Goal: Task Accomplishment & Management: Complete application form

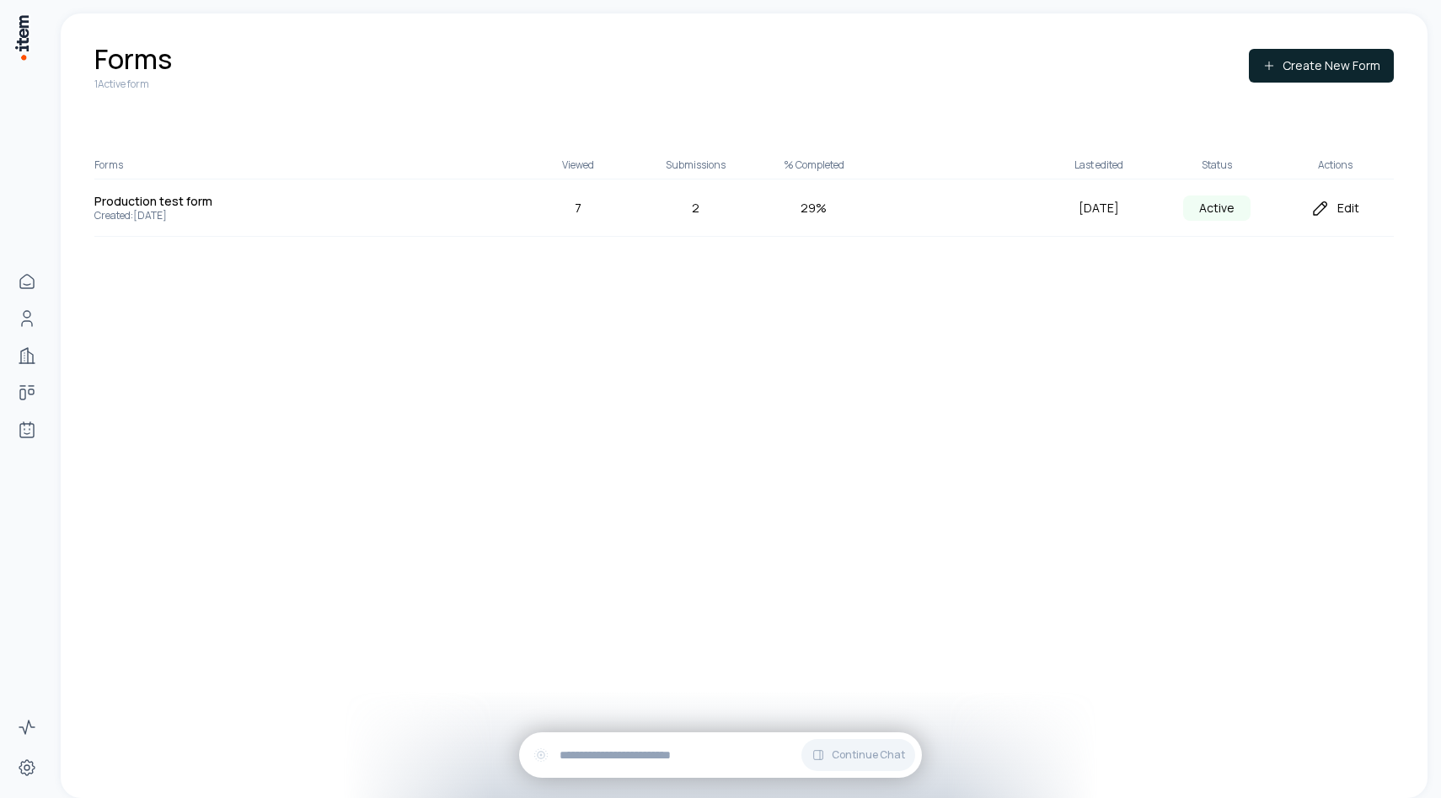
click at [1325, 209] on icon at bounding box center [1321, 208] width 20 height 20
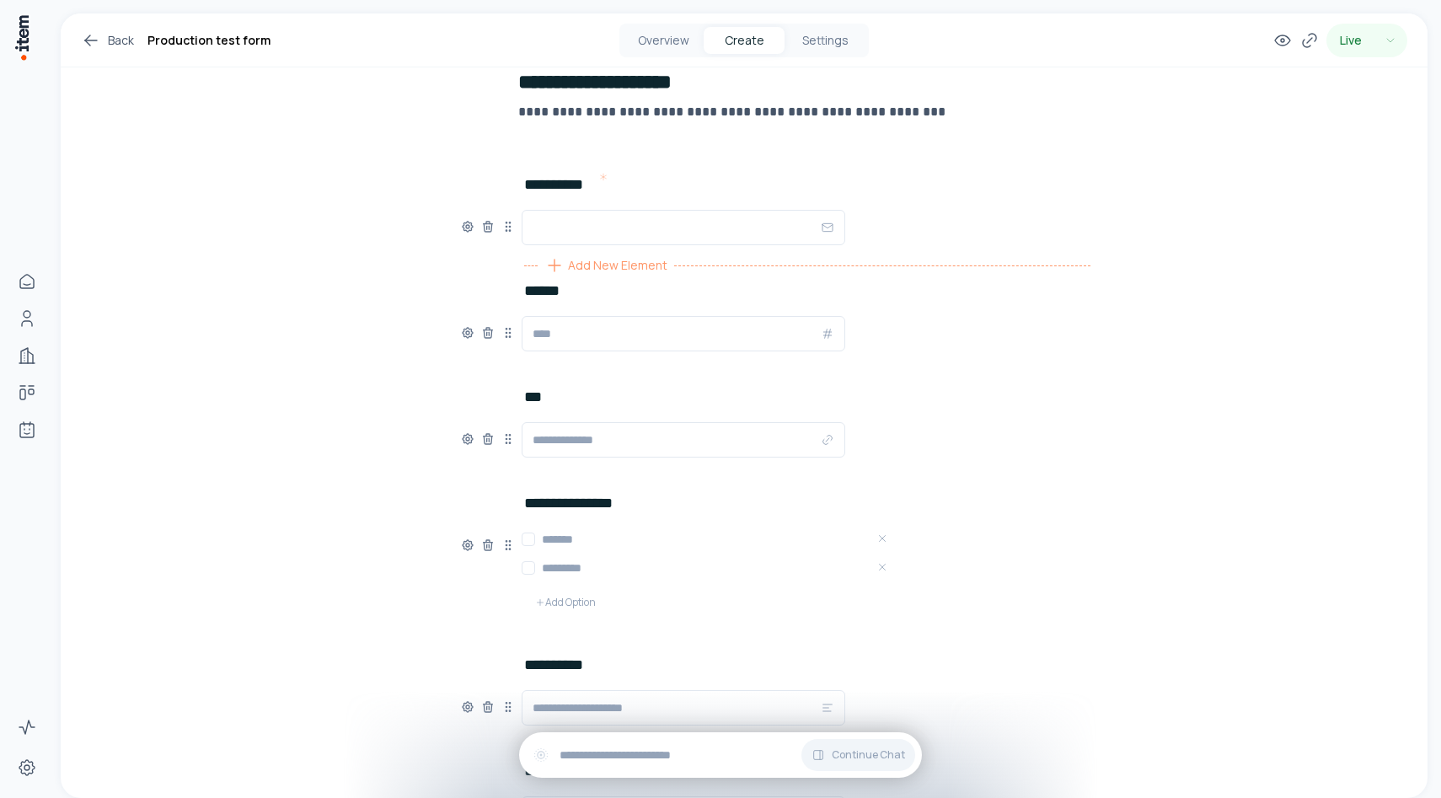
scroll to position [169, 0]
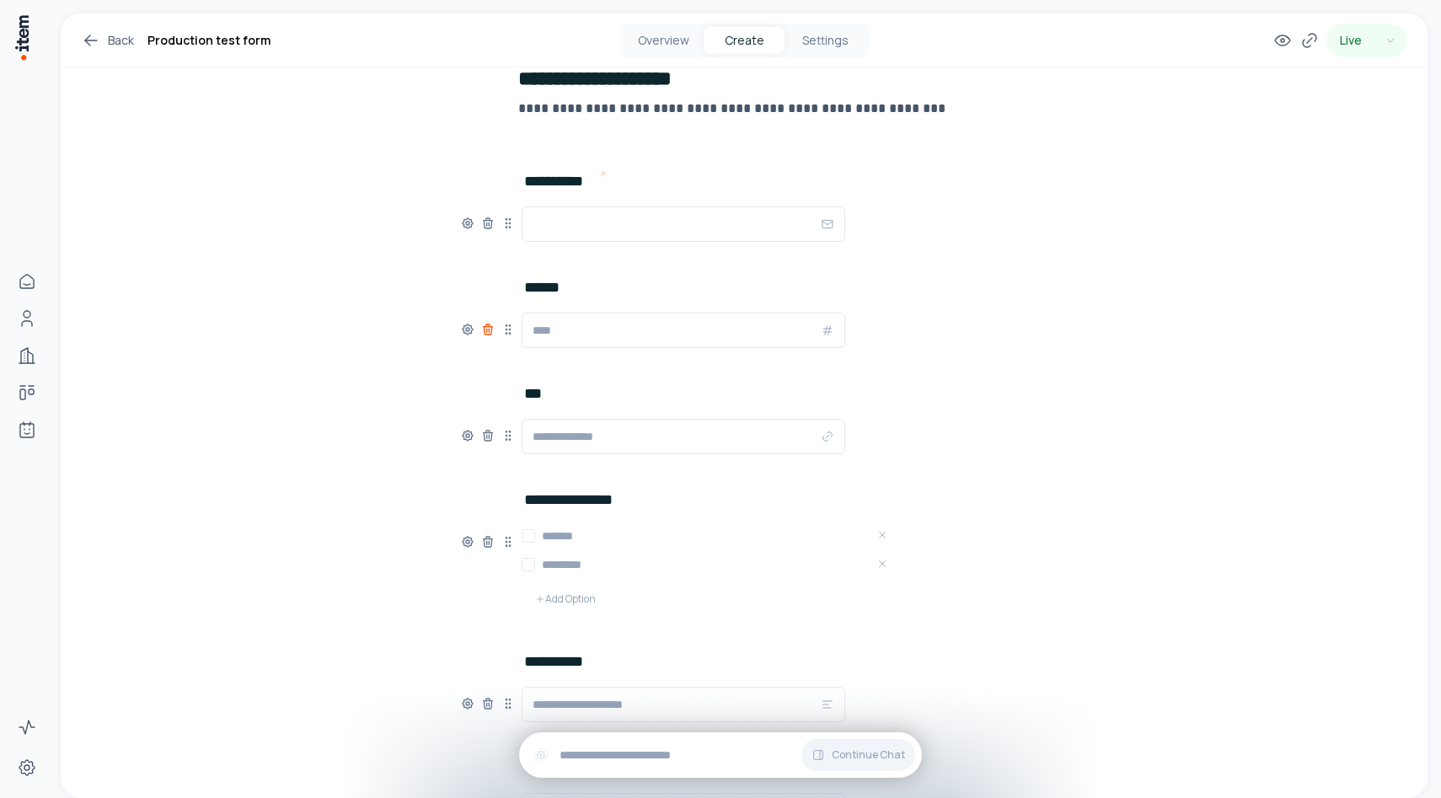
click at [489, 329] on icon at bounding box center [489, 330] width 0 height 3
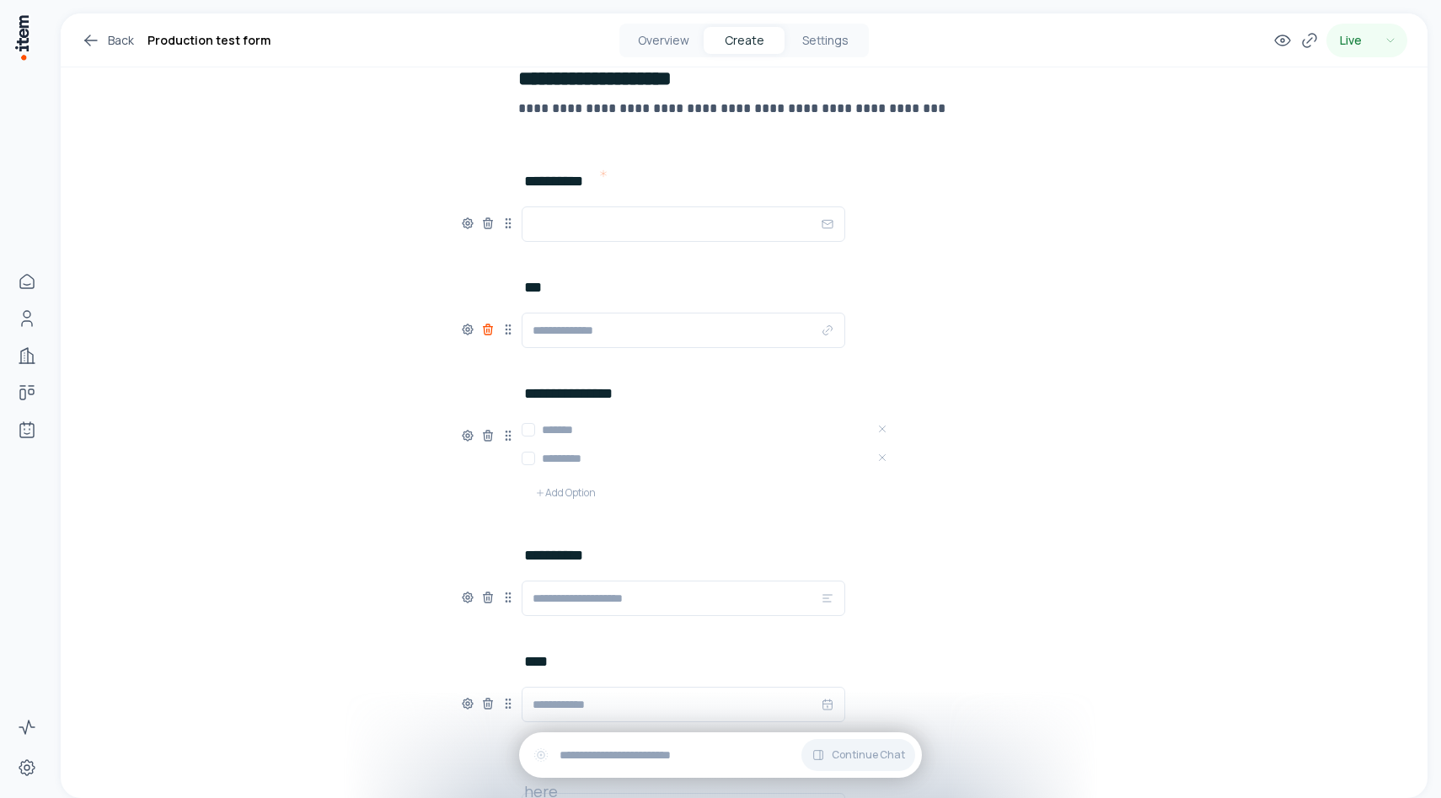
click at [484, 333] on icon at bounding box center [488, 331] width 8 height 8
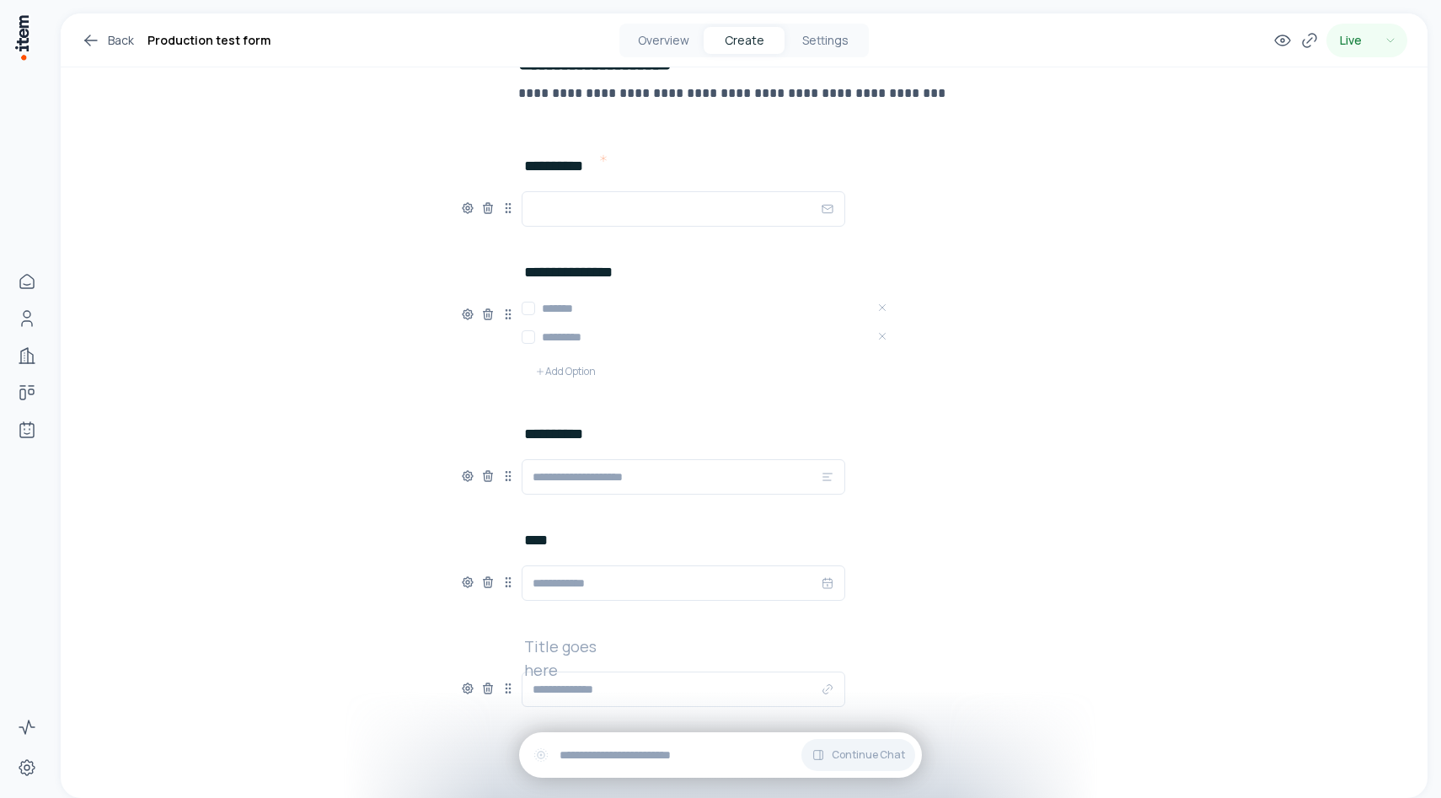
scroll to position [196, 0]
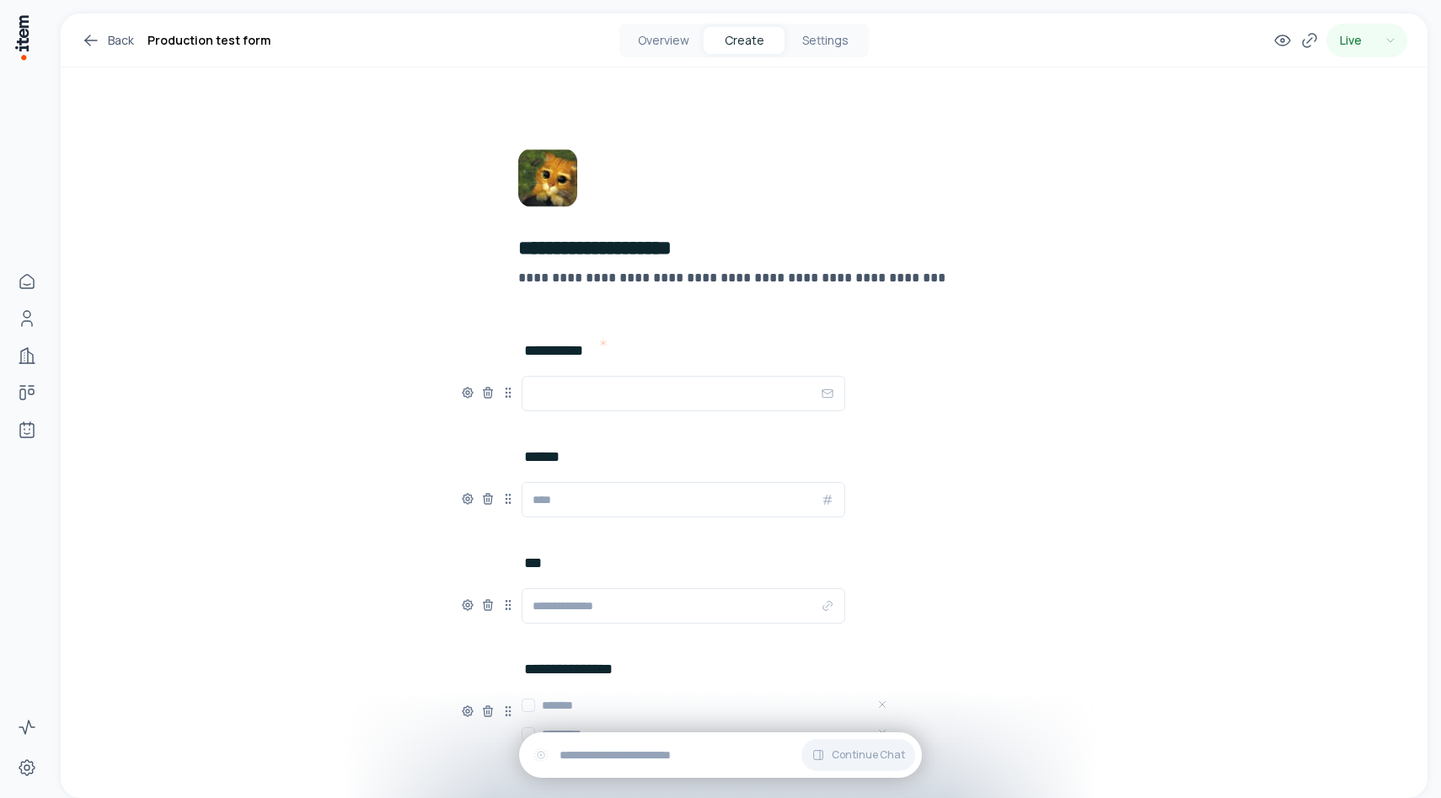
click at [96, 37] on icon at bounding box center [91, 40] width 20 height 20
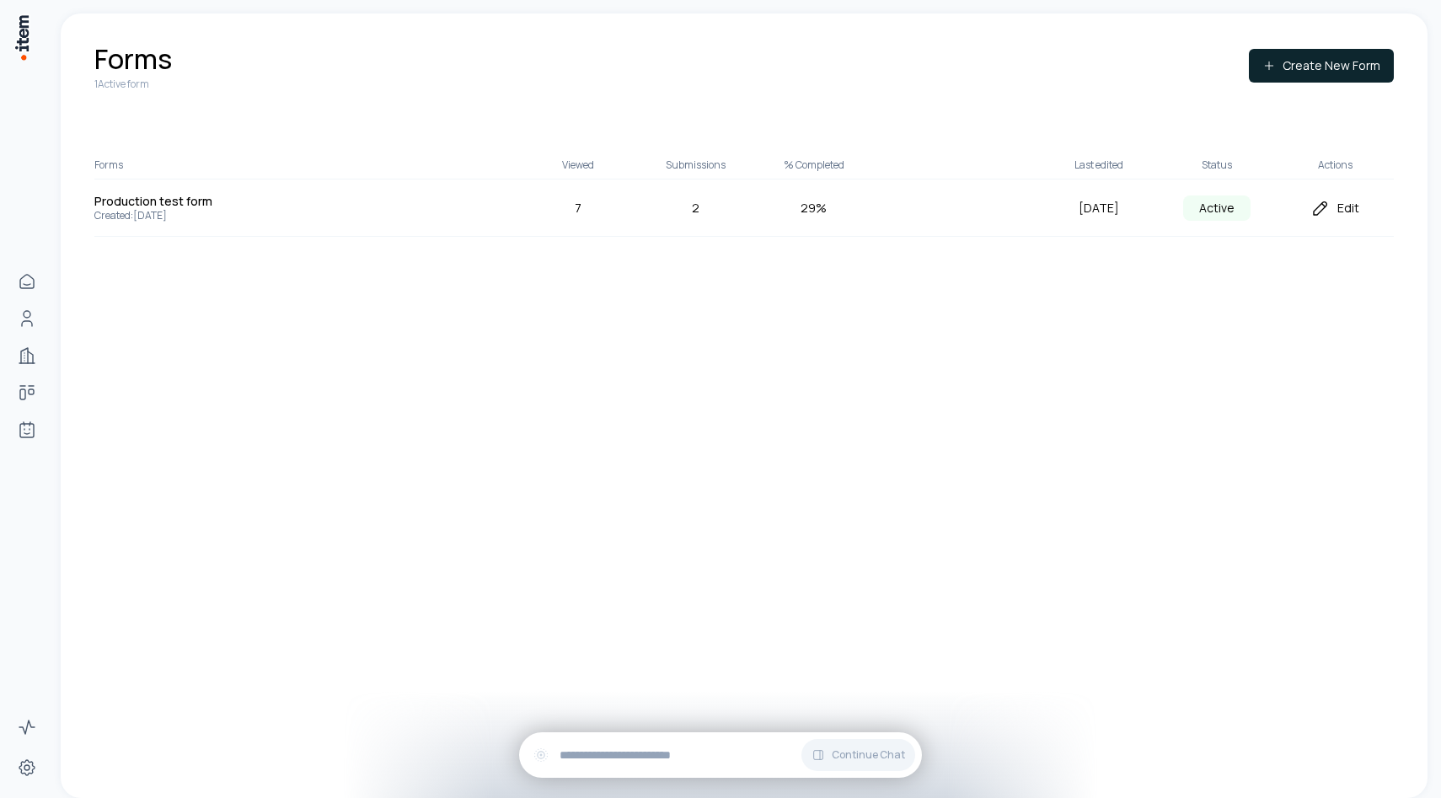
click at [1343, 205] on div "Edit" at bounding box center [1335, 208] width 118 height 20
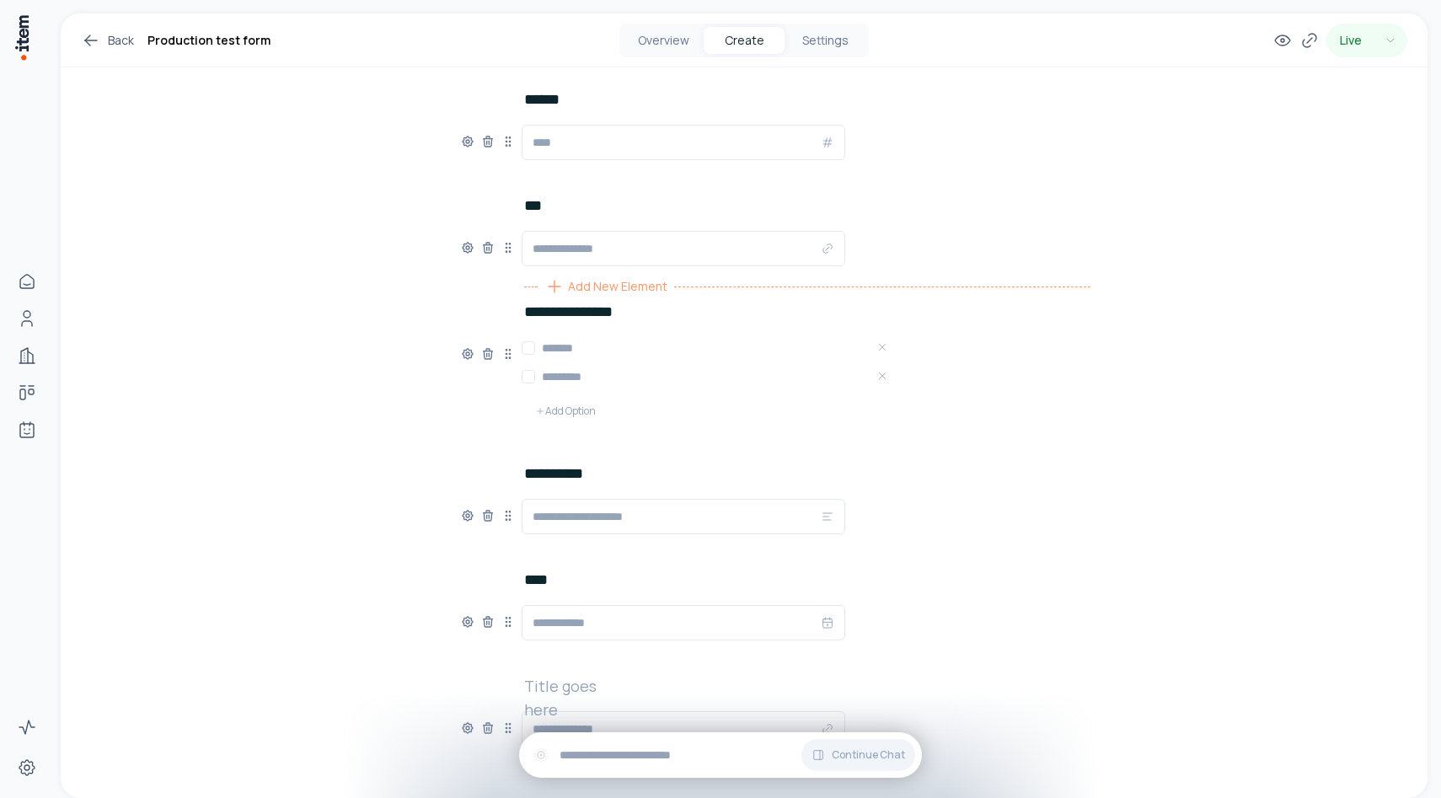
scroll to position [448, 0]
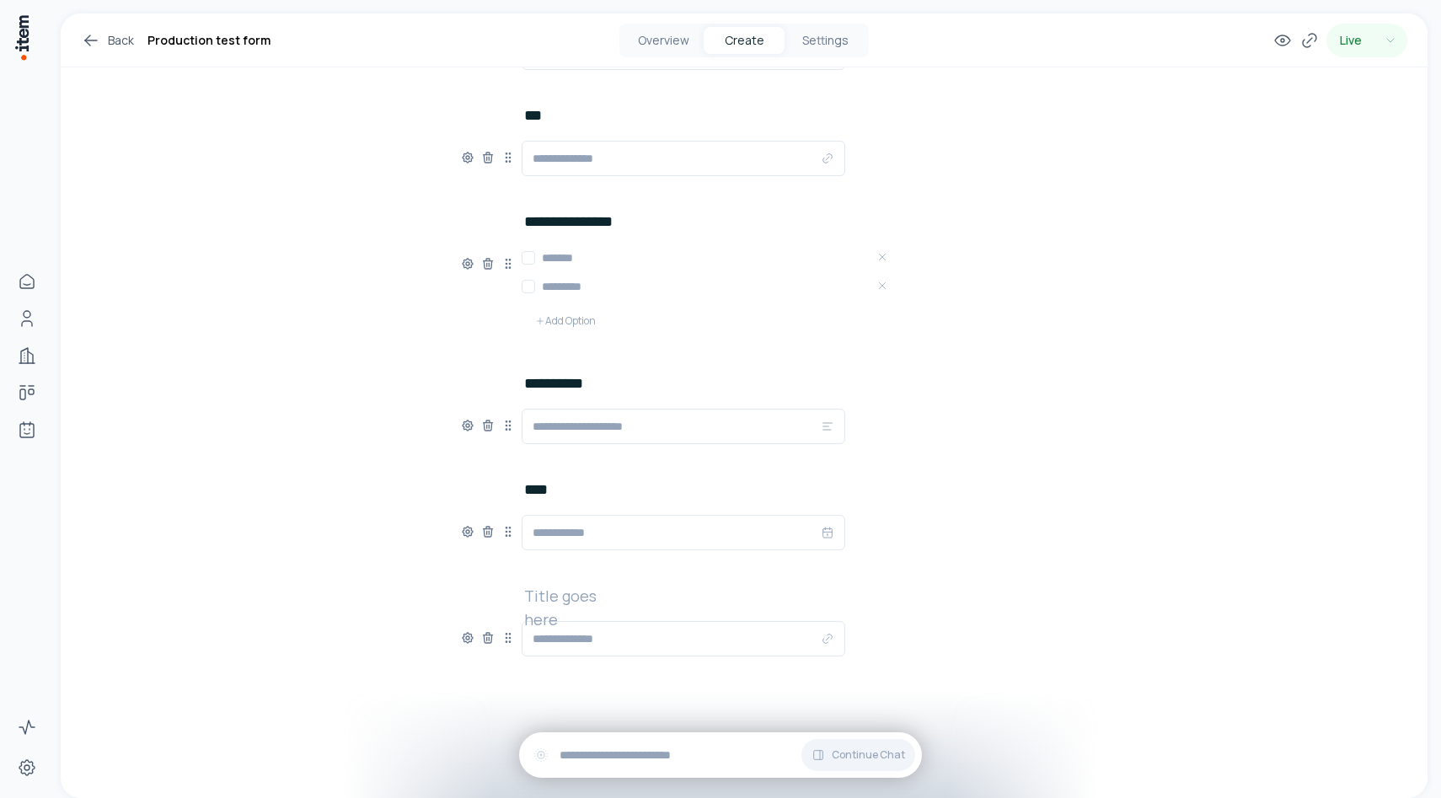
click at [93, 37] on icon at bounding box center [91, 40] width 20 height 20
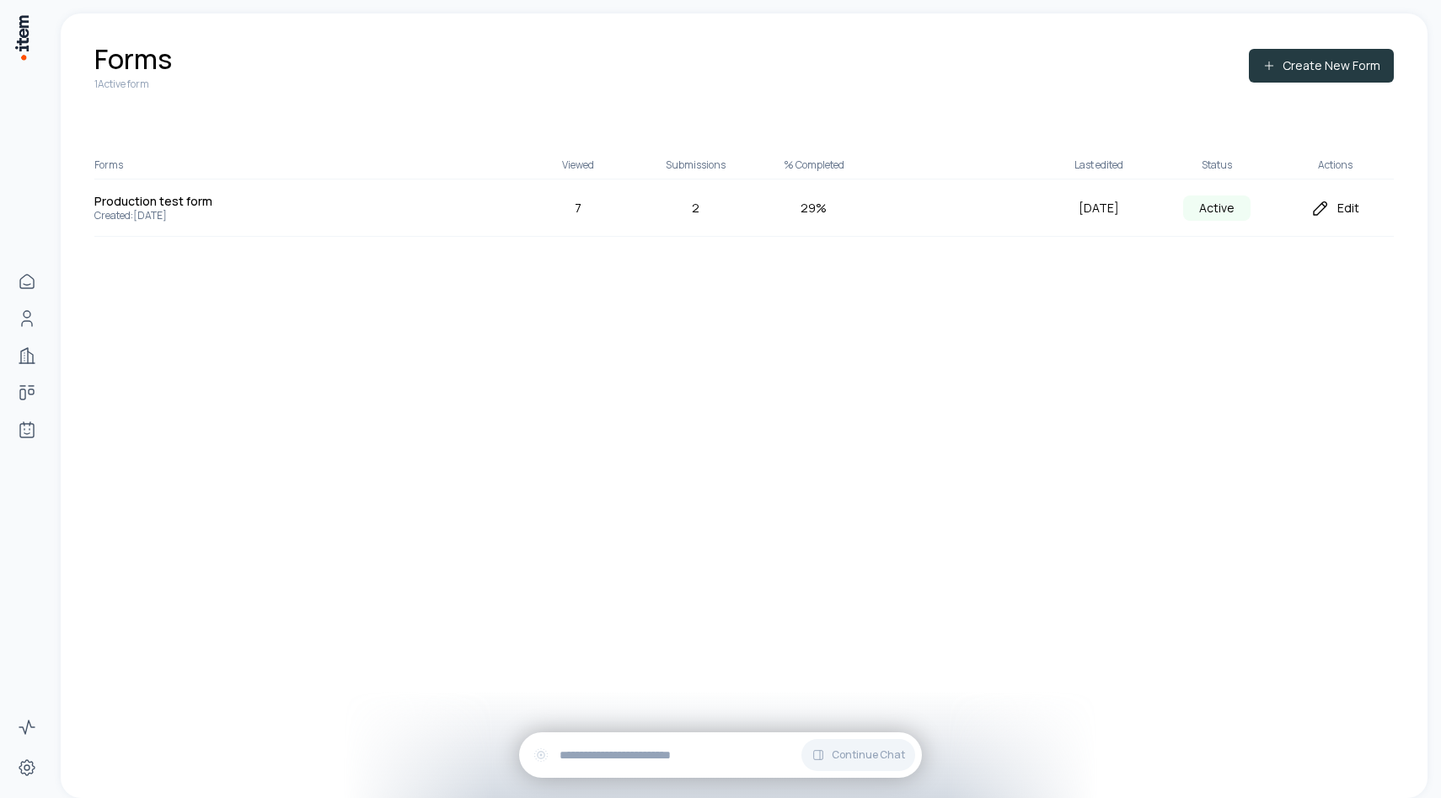
click at [1276, 62] on icon at bounding box center [1268, 65] width 13 height 13
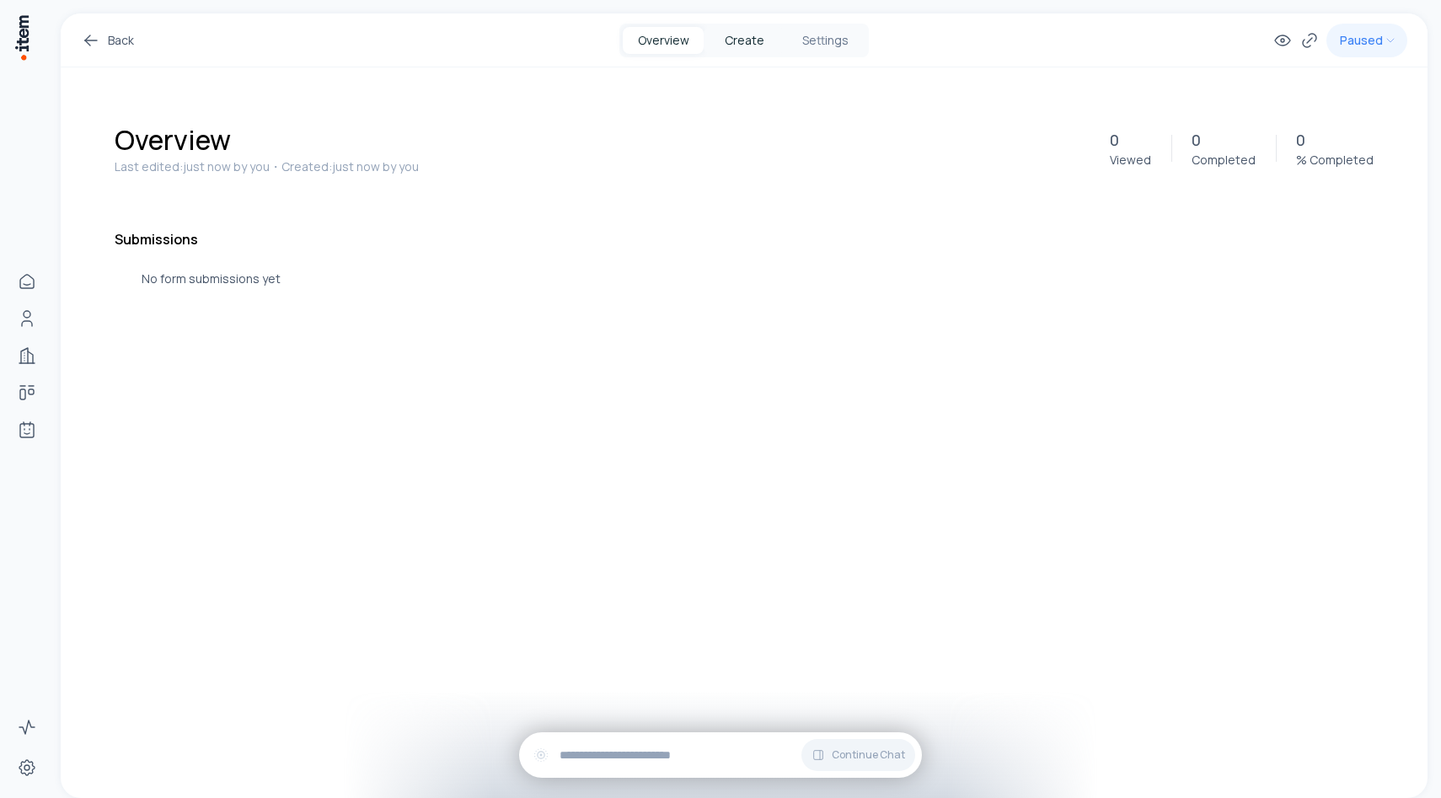
click at [752, 46] on button "Create" at bounding box center [744, 40] width 81 height 27
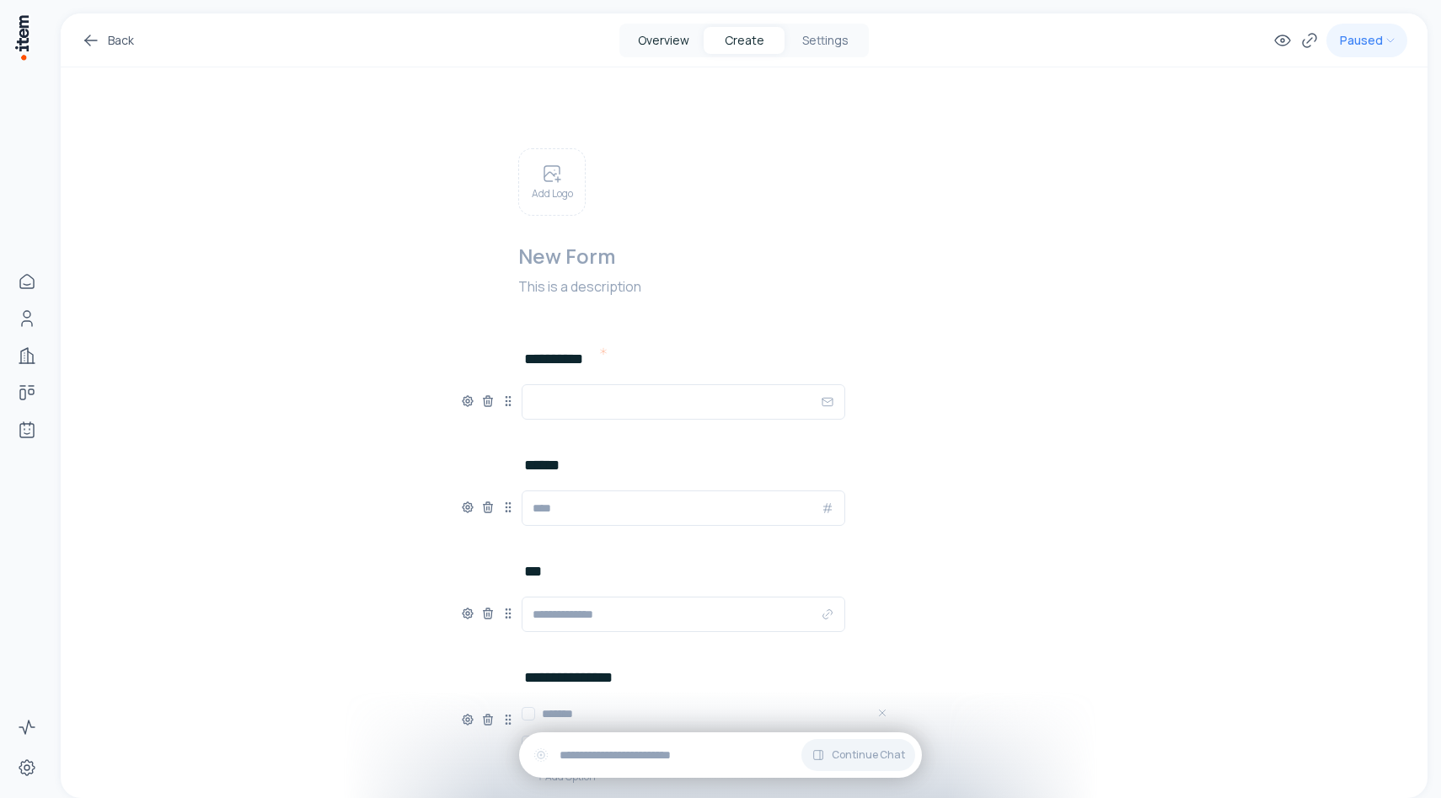
click at [686, 48] on button "Overview" at bounding box center [663, 40] width 81 height 27
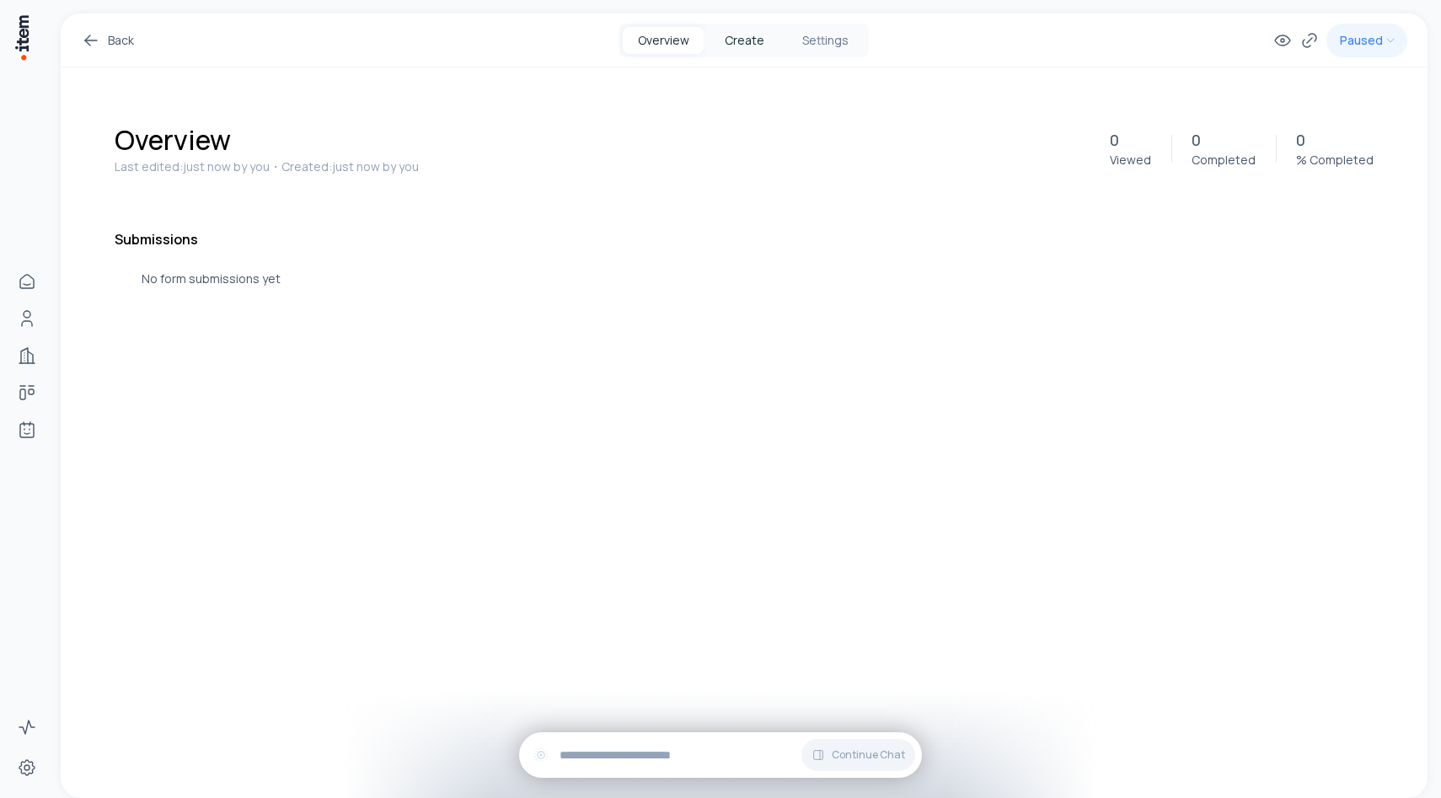
click at [748, 50] on button "Create" at bounding box center [744, 40] width 81 height 27
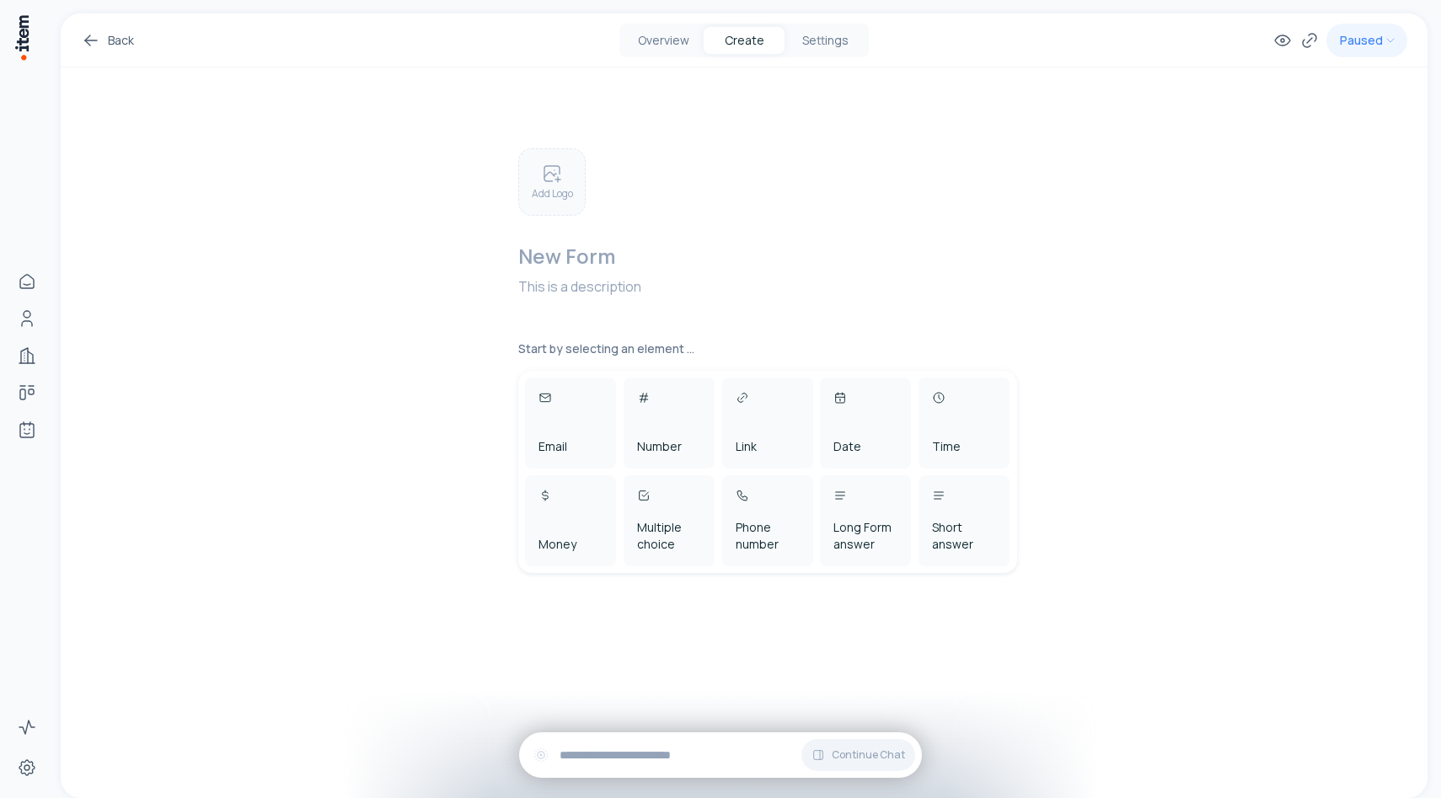
click at [553, 201] on div "Add Logo" at bounding box center [551, 181] width 67 height 67
click at [115, 47] on link "Back" at bounding box center [107, 40] width 53 height 20
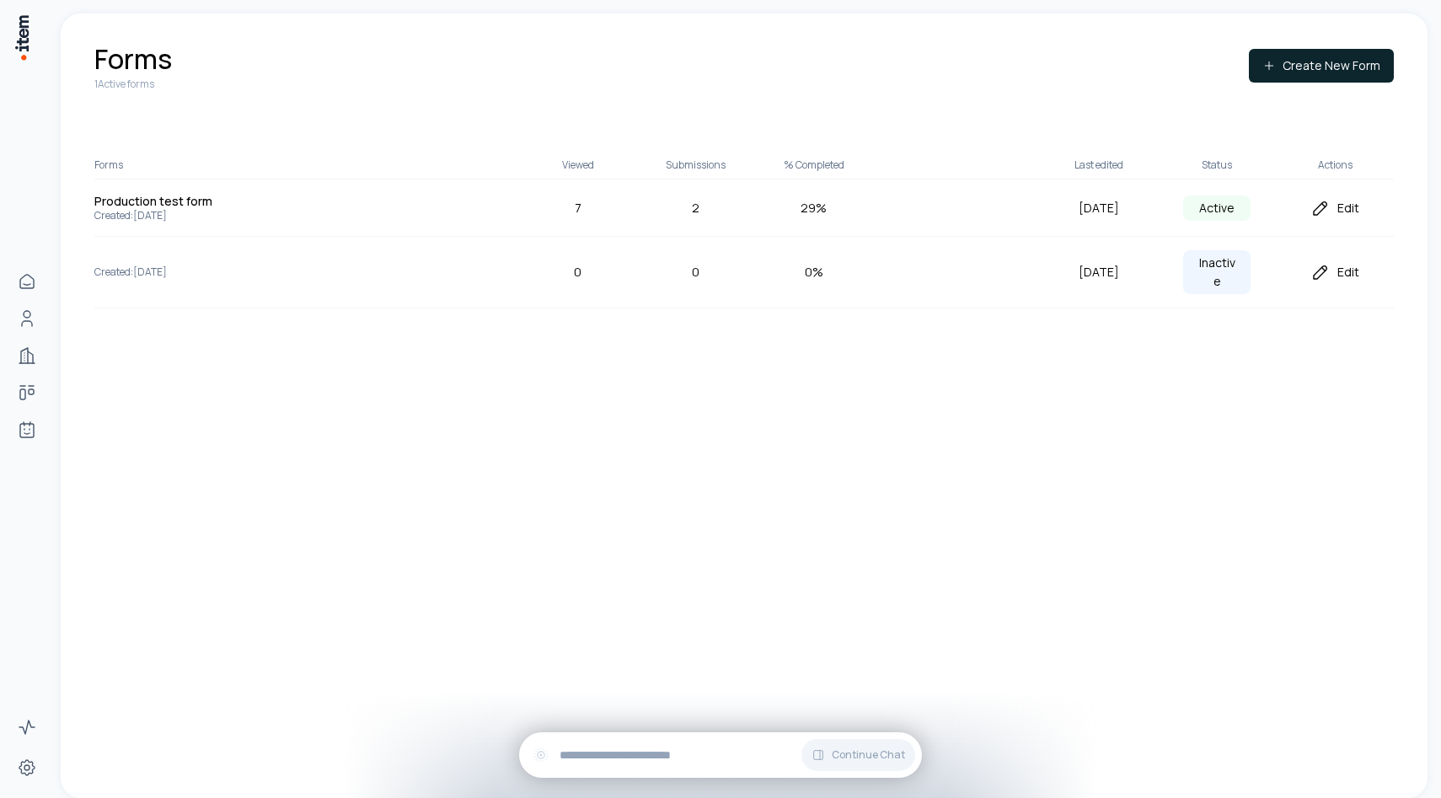
click at [1348, 275] on div "Edit" at bounding box center [1335, 272] width 118 height 20
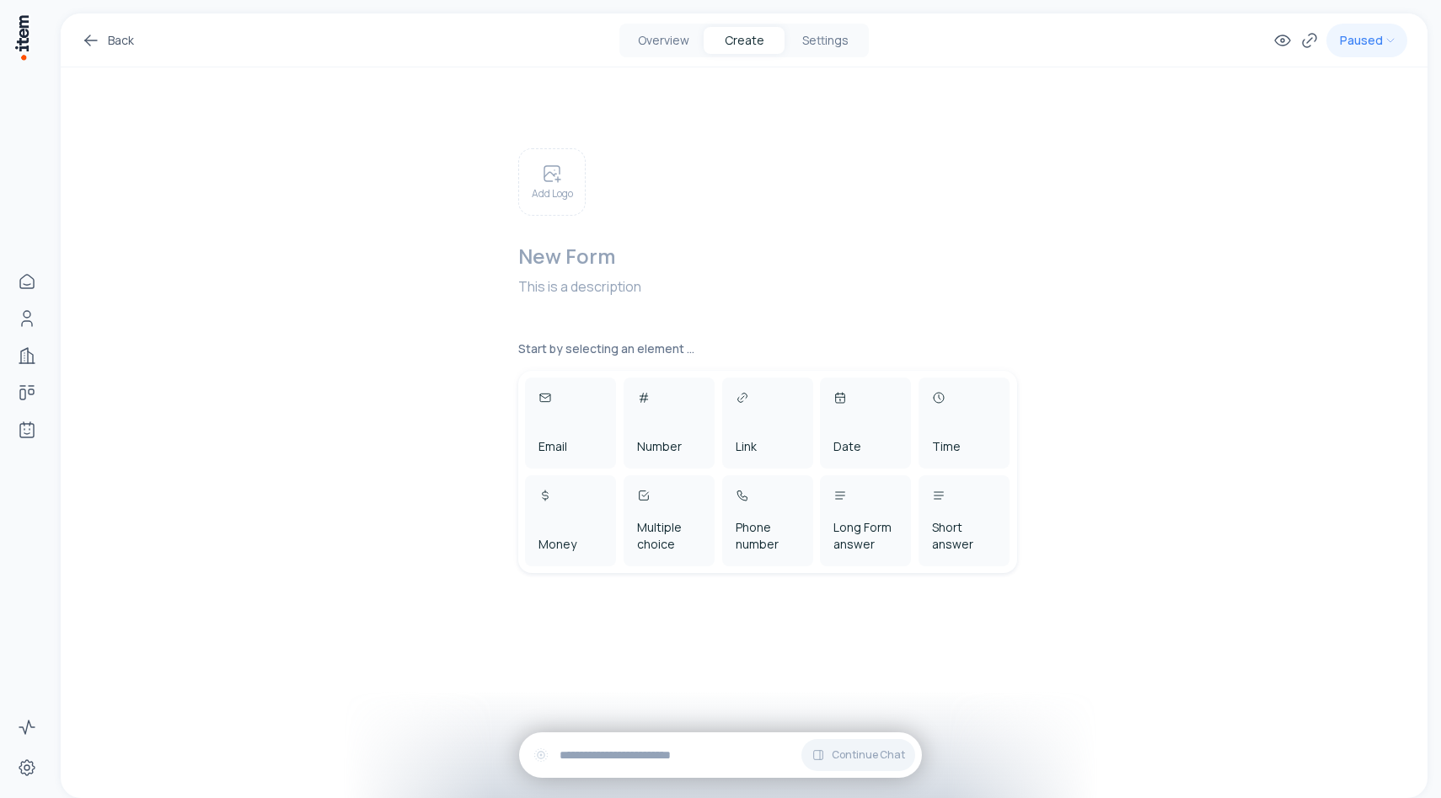
click at [586, 253] on h2 at bounding box center [772, 256] width 509 height 27
click at [583, 293] on p at bounding box center [772, 286] width 509 height 20
click at [533, 417] on div "Email" at bounding box center [570, 423] width 91 height 91
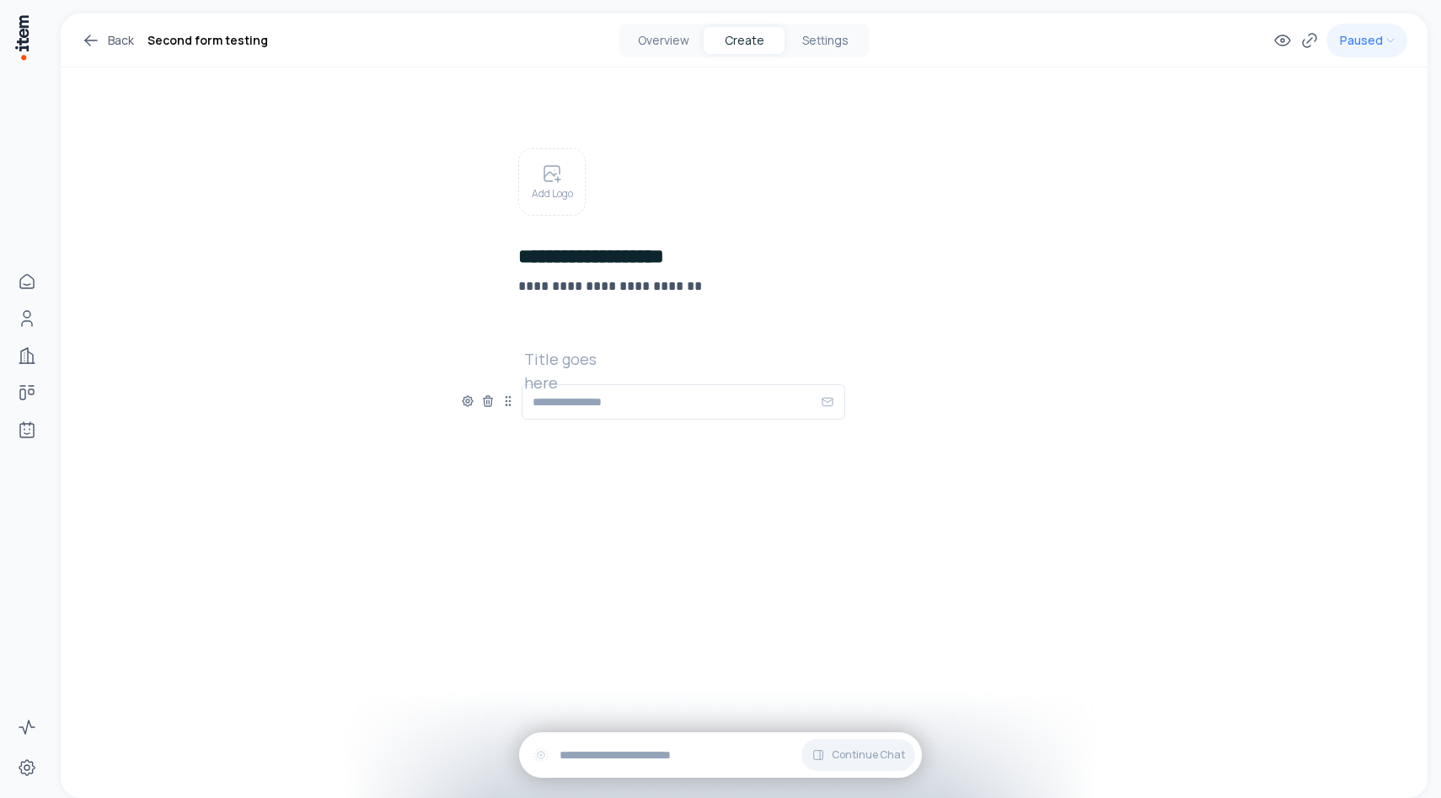
click at [569, 354] on h2 at bounding box center [578, 359] width 108 height 24
click at [575, 357] on h2 at bounding box center [578, 359] width 108 height 24
click at [653, 474] on div "**********" at bounding box center [744, 314] width 566 height 494
click at [578, 445] on span "Add New Element" at bounding box center [617, 440] width 99 height 19
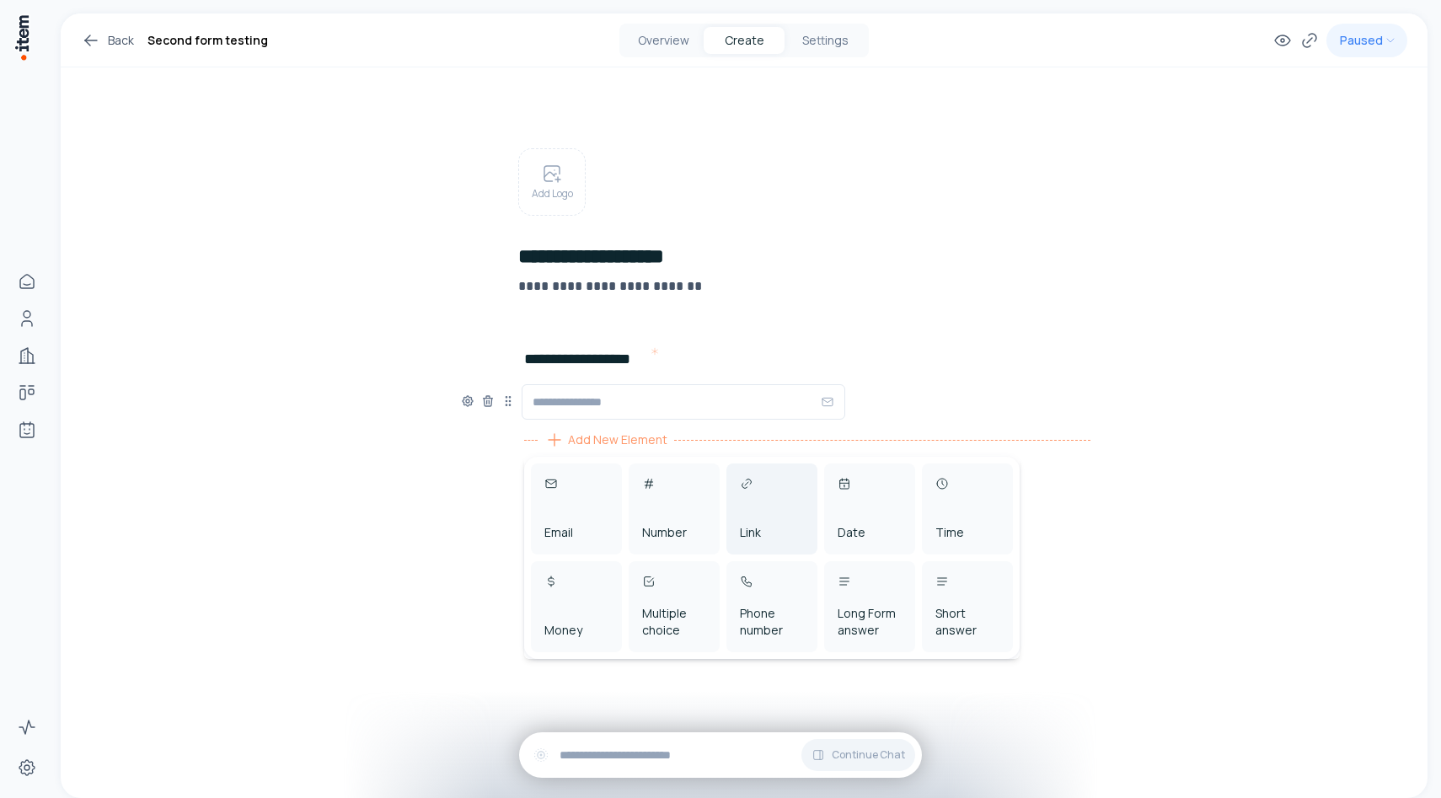
click at [758, 533] on div "Link" at bounding box center [750, 532] width 21 height 17
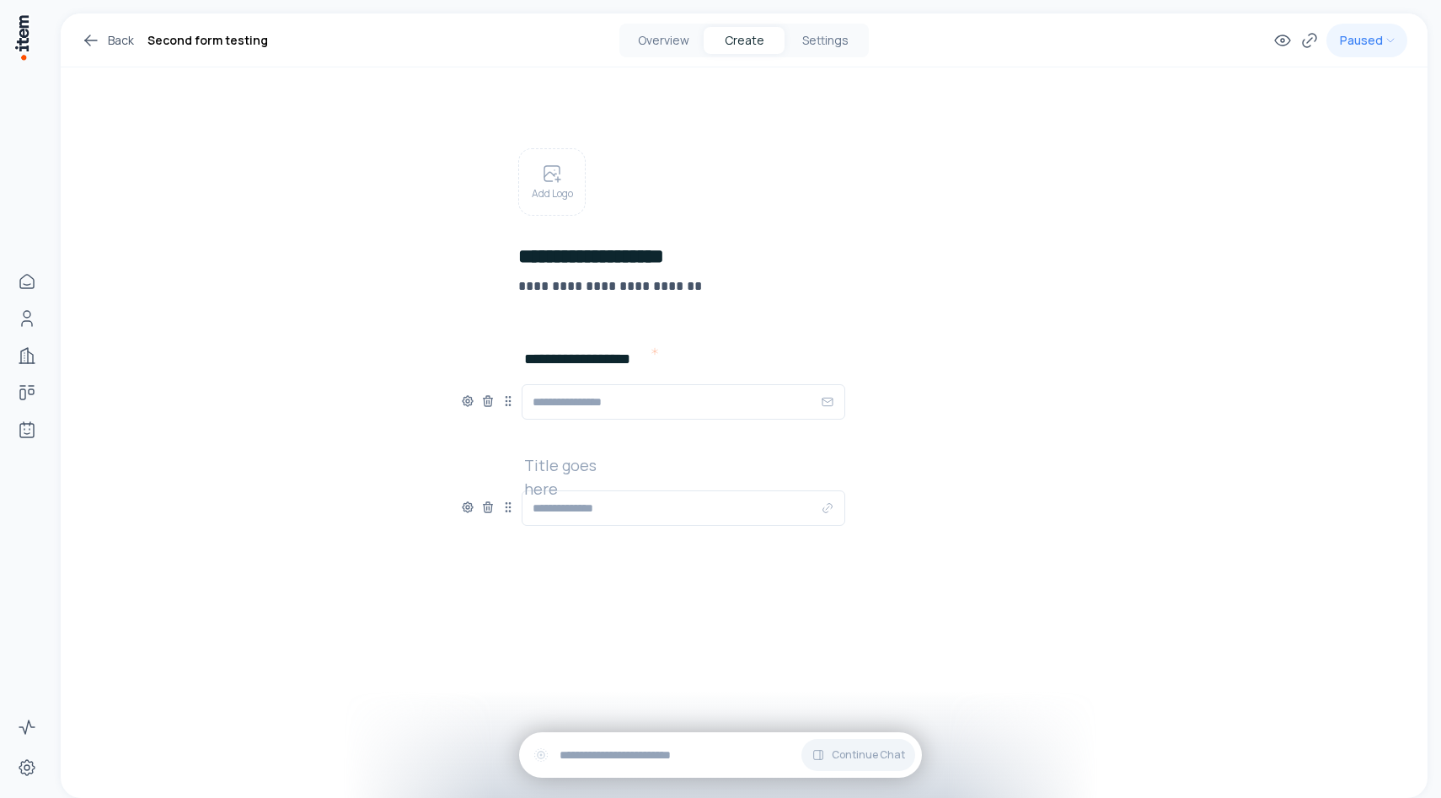
click at [598, 464] on h2 at bounding box center [578, 465] width 108 height 24
click at [541, 456] on h2 at bounding box center [578, 465] width 108 height 24
click at [383, 490] on div "**********" at bounding box center [744, 340] width 1367 height 654
click at [594, 470] on h2 "**********" at bounding box center [571, 465] width 95 height 24
click at [383, 539] on div "**********" at bounding box center [744, 340] width 1367 height 654
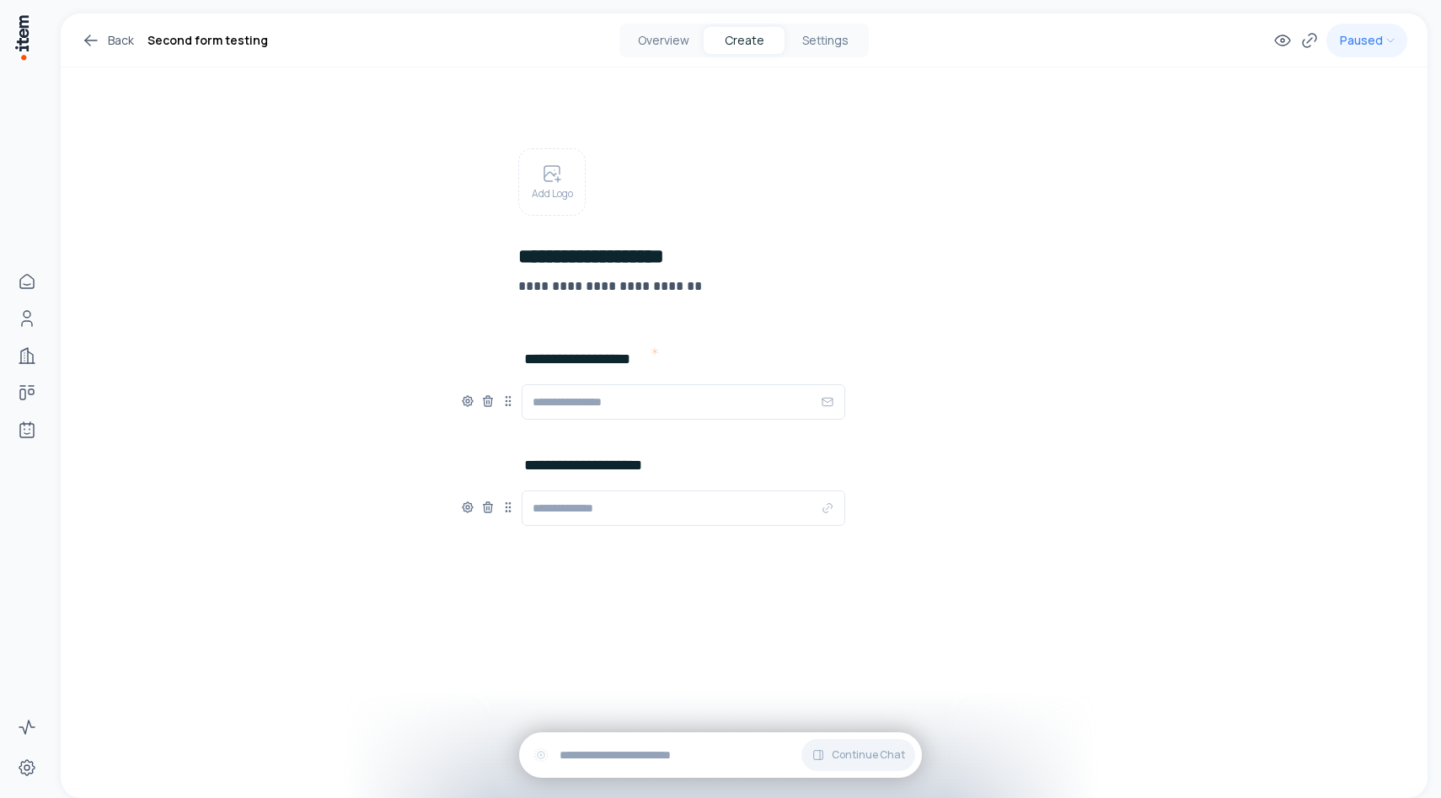
click at [464, 558] on div "Add New Element" at bounding box center [744, 546] width 566 height 27
click at [483, 510] on icon at bounding box center [487, 507] width 13 height 13
click at [618, 446] on span "Add New Element" at bounding box center [617, 440] width 99 height 19
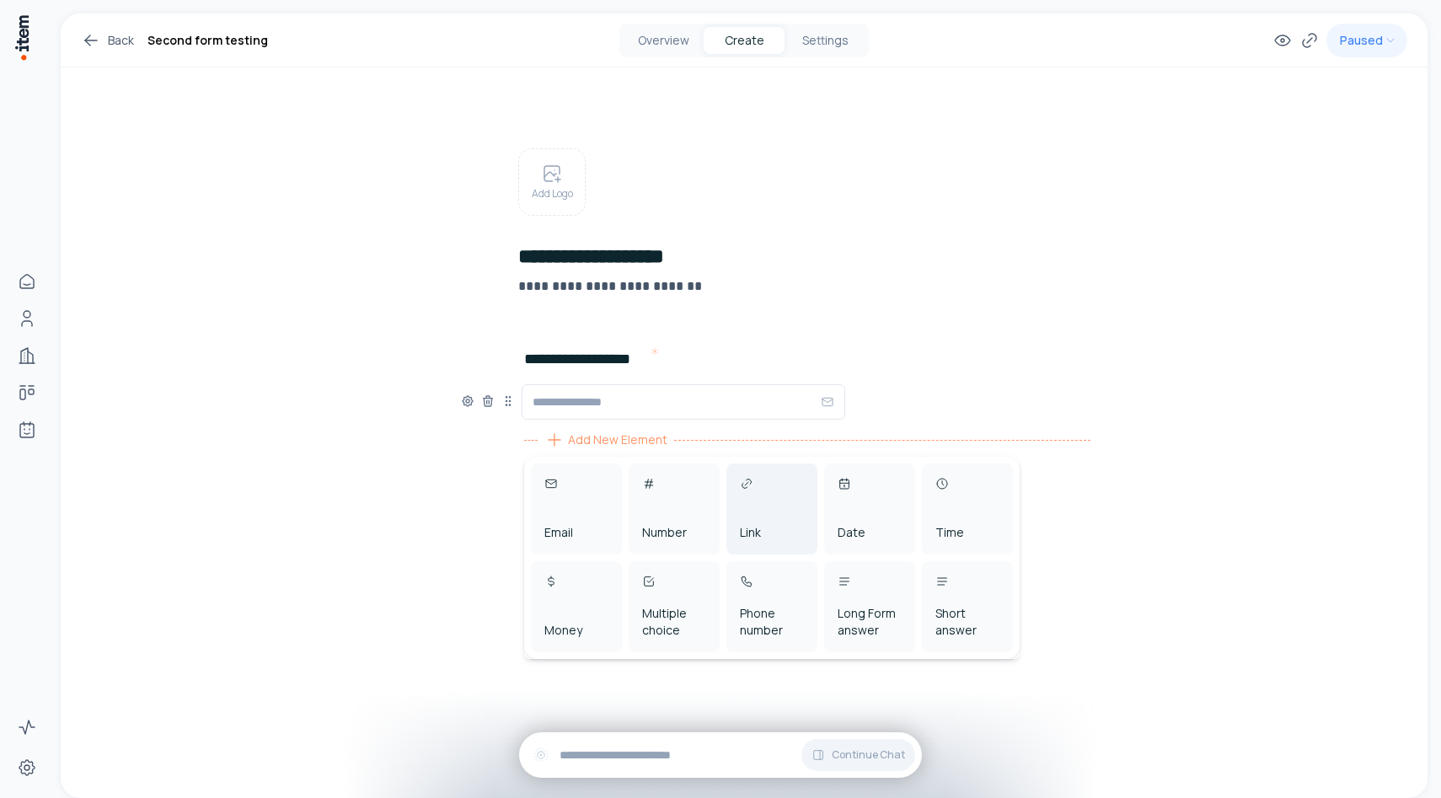
click at [745, 510] on div "Link" at bounding box center [771, 509] width 91 height 91
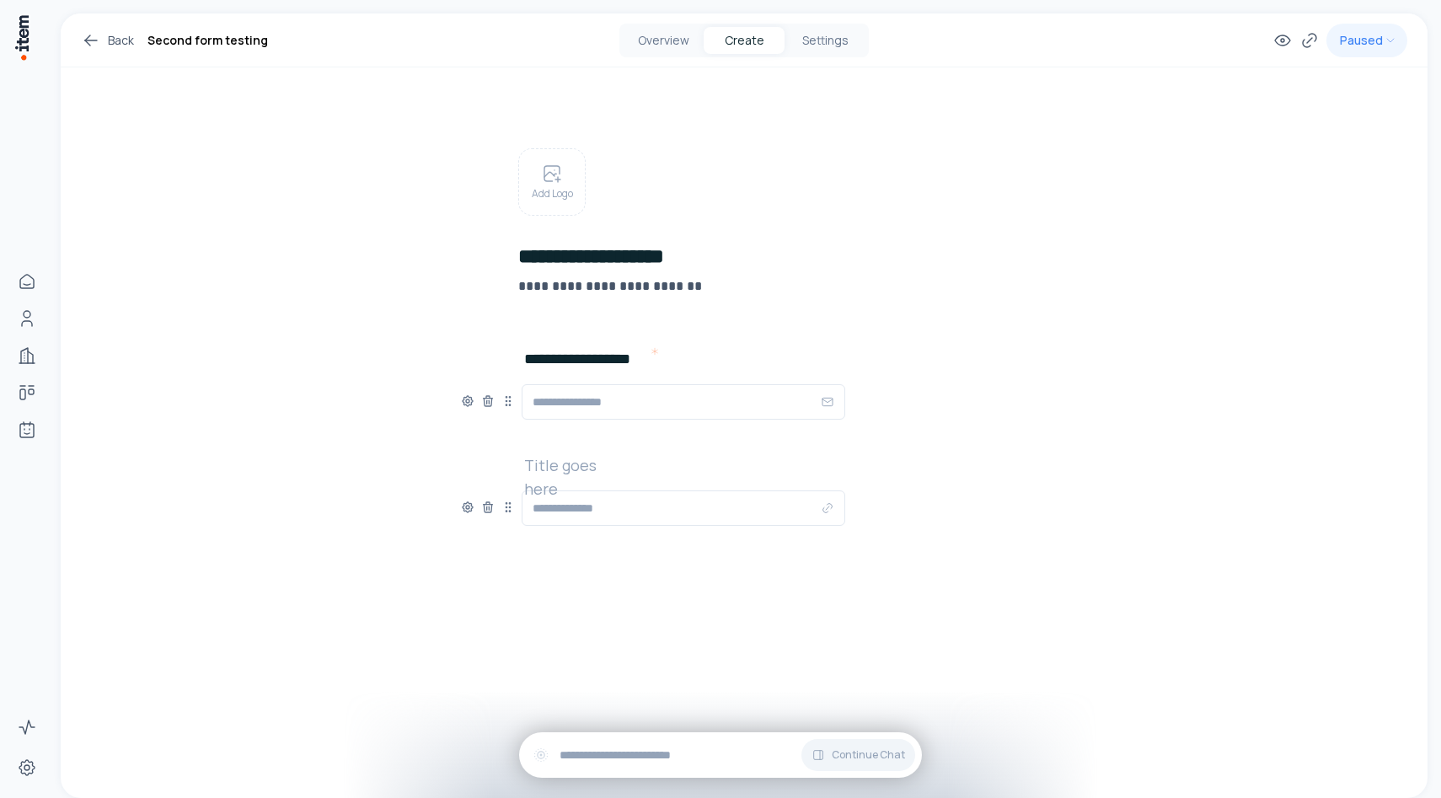
click at [605, 467] on h2 at bounding box center [578, 465] width 108 height 24
click at [623, 570] on div "**********" at bounding box center [744, 367] width 566 height 600
click at [625, 549] on span "Add New Element" at bounding box center [617, 546] width 99 height 19
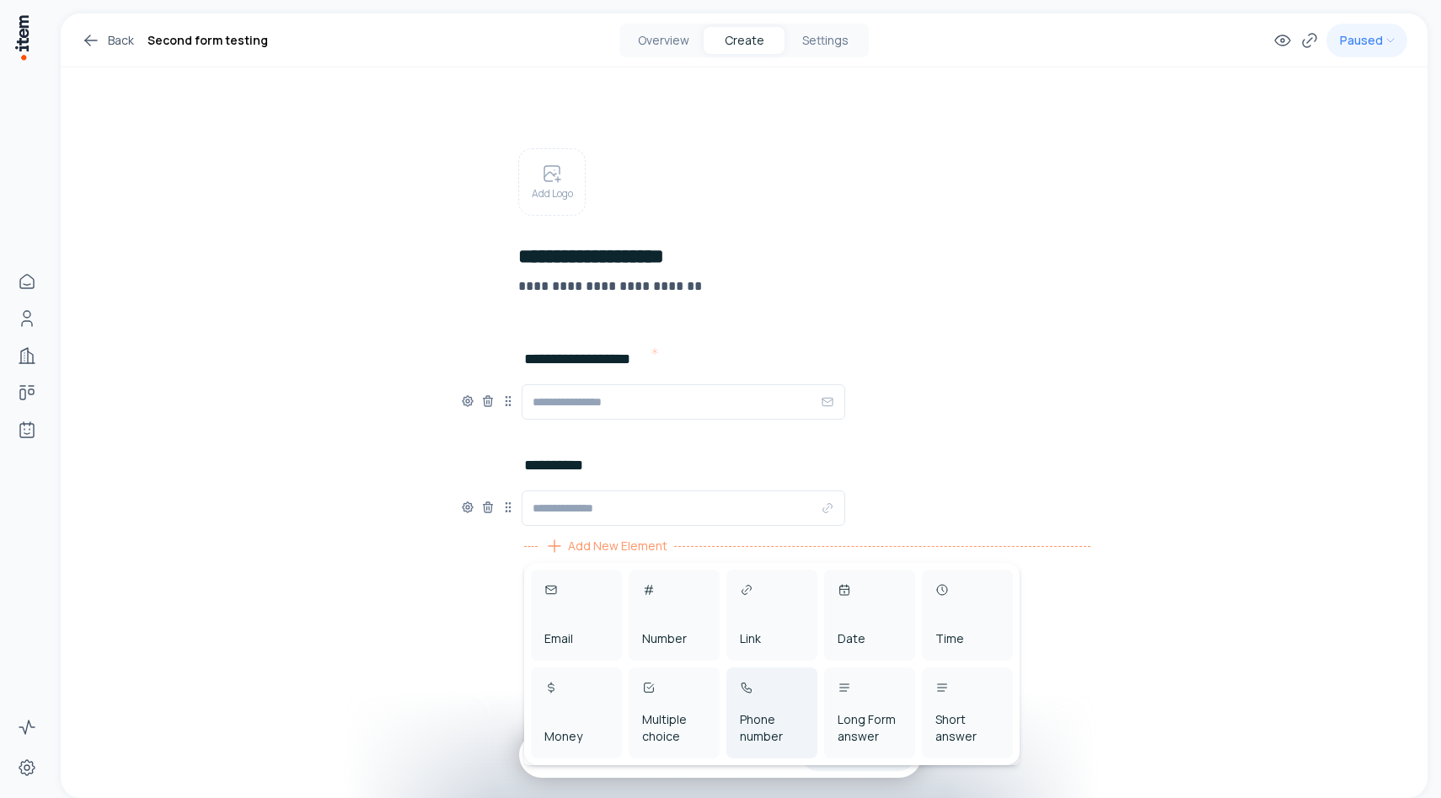
click at [777, 689] on div "Phone number" at bounding box center [771, 712] width 91 height 91
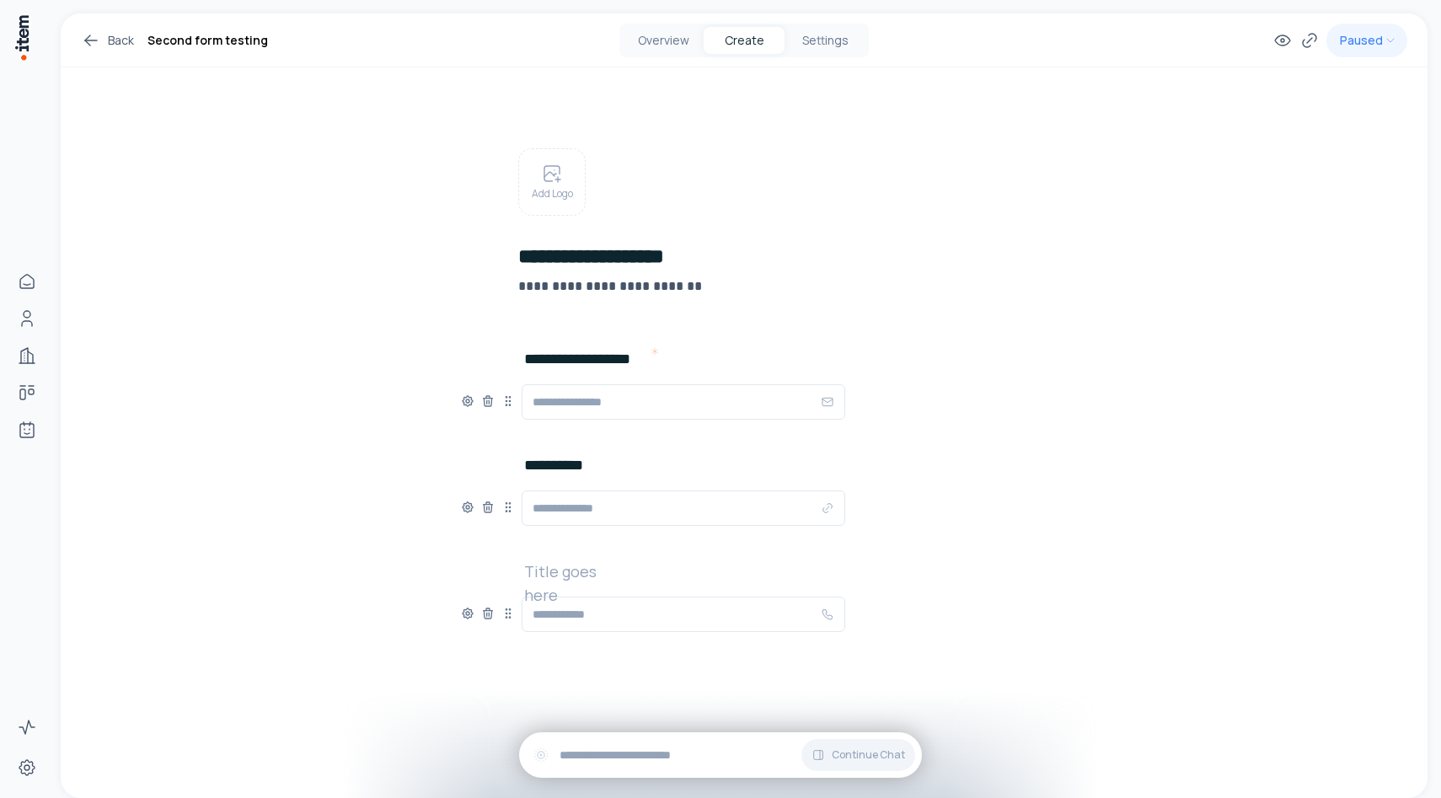
click at [621, 579] on h2 at bounding box center [578, 572] width 108 height 24
click at [588, 569] on h2 at bounding box center [578, 572] width 108 height 24
click at [352, 519] on div "**********" at bounding box center [744, 393] width 1367 height 760
drag, startPoint x: 514, startPoint y: 613, endPoint x: 509, endPoint y: 480, distance: 133.3
click at [509, 472] on icon at bounding box center [502, 464] width 13 height 13
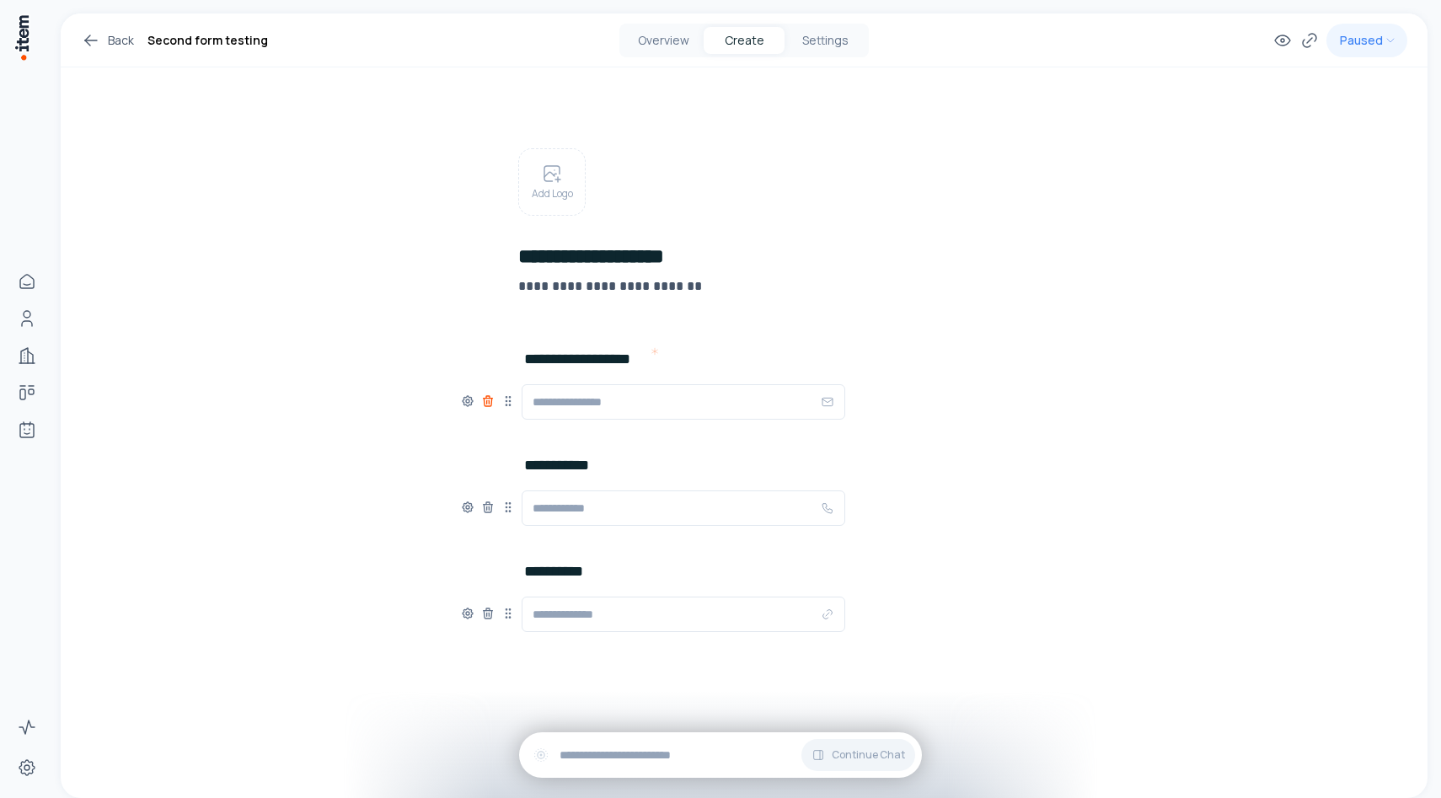
click at [490, 402] on icon at bounding box center [487, 400] width 13 height 13
click at [838, 40] on button "Settings" at bounding box center [825, 40] width 81 height 27
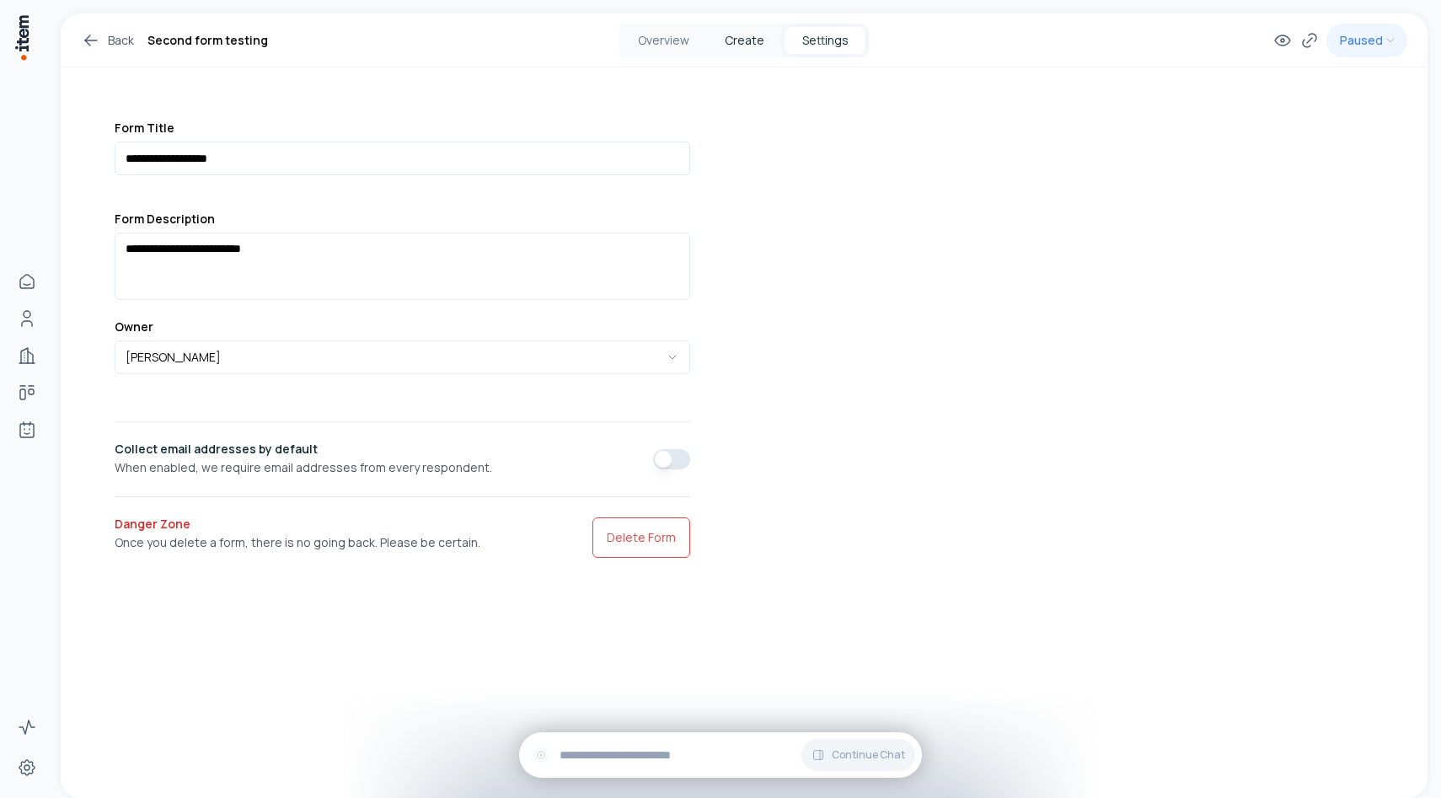
click at [750, 46] on button "Create" at bounding box center [744, 40] width 81 height 27
